Goal: Information Seeking & Learning: Learn about a topic

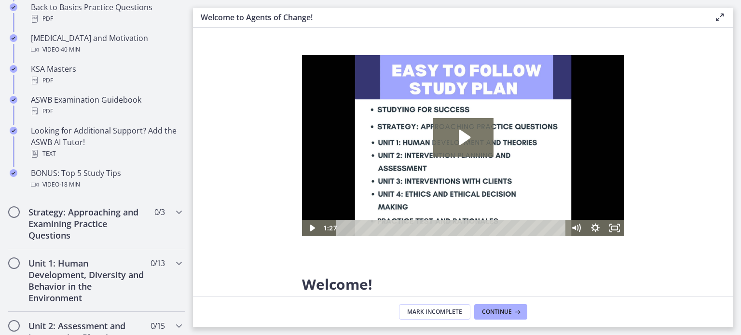
scroll to position [408, 0]
click at [100, 222] on h2 "Strategy: Approaching and Examining Practice Questions" at bounding box center [87, 222] width 118 height 35
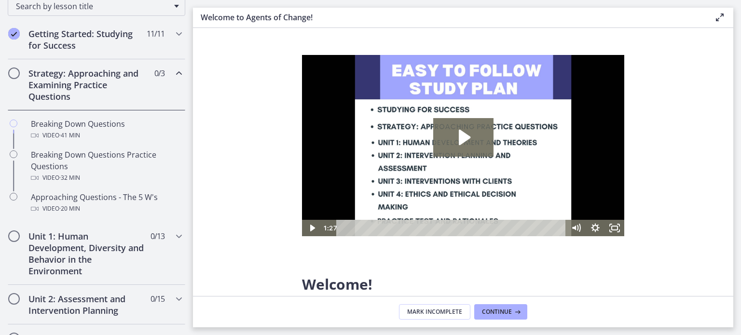
scroll to position [164, 0]
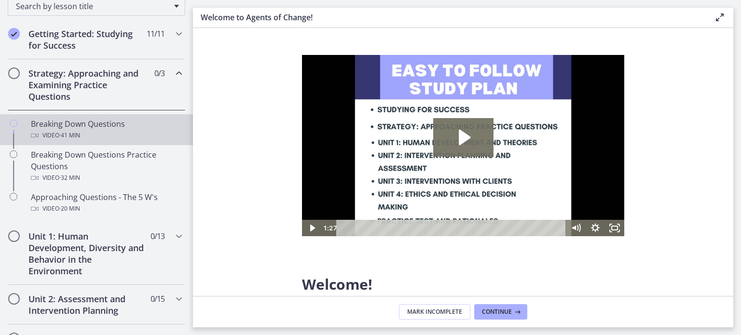
click at [95, 132] on div "Video · 41 min" at bounding box center [106, 136] width 150 height 12
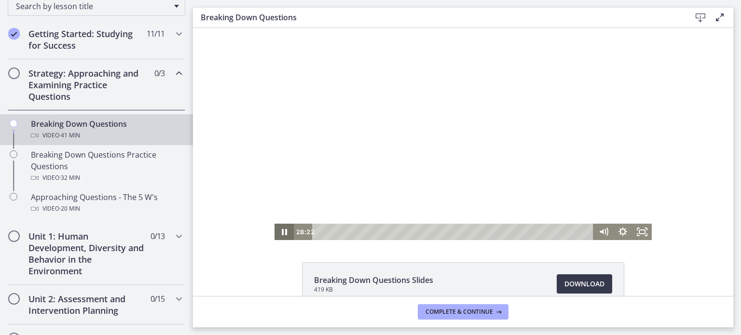
click at [283, 229] on icon "Pause" at bounding box center [284, 232] width 5 height 6
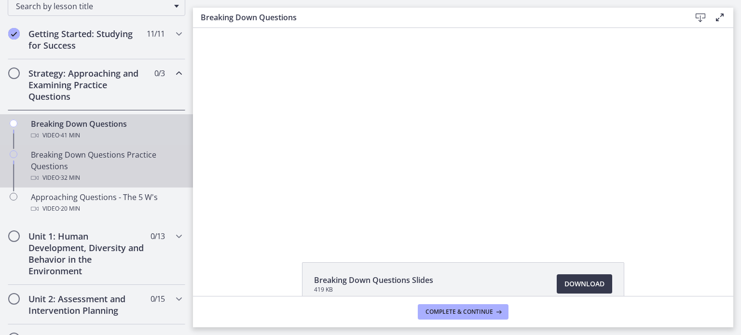
click at [84, 167] on div "Breaking Down Questions Practice Questions Video · 32 min" at bounding box center [106, 166] width 150 height 35
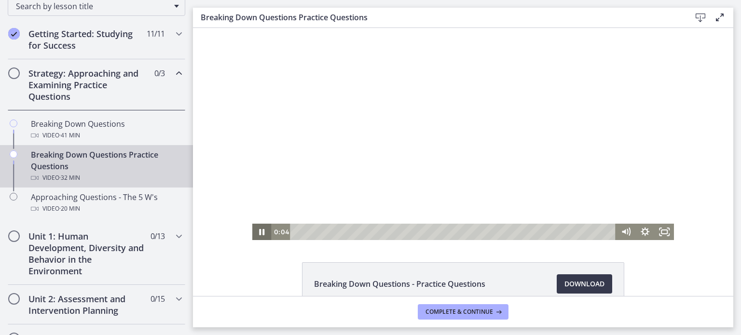
click at [255, 229] on icon "Pause" at bounding box center [261, 232] width 19 height 16
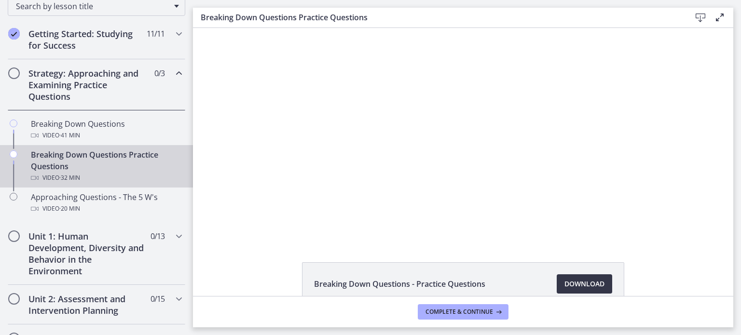
click at [582, 280] on span "Download Opens in a new window" at bounding box center [584, 284] width 40 height 12
